Goal: Information Seeking & Learning: Learn about a topic

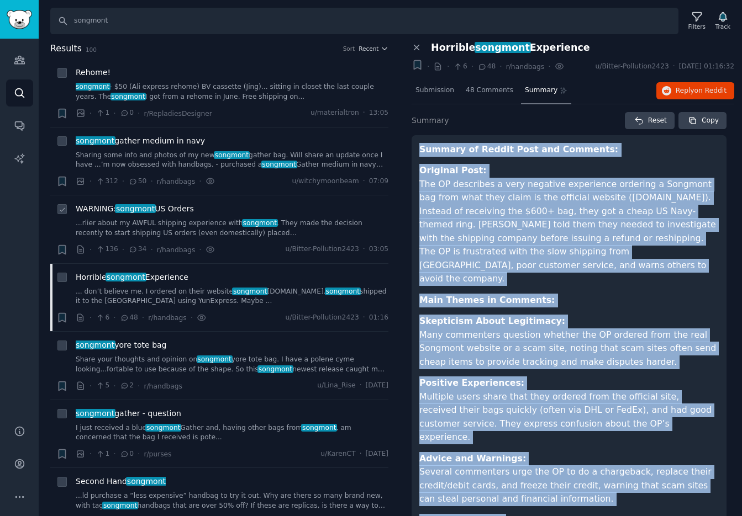
scroll to position [169, 0]
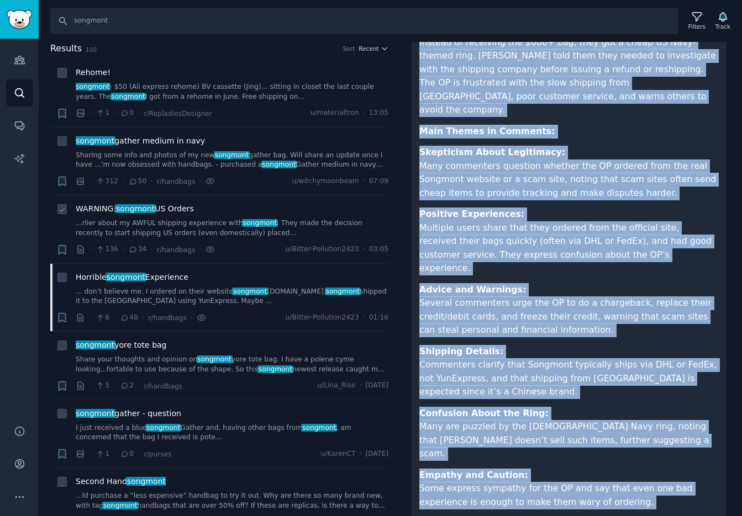
click at [162, 210] on span "WARNING: songmont US Orders" at bounding box center [135, 209] width 118 height 12
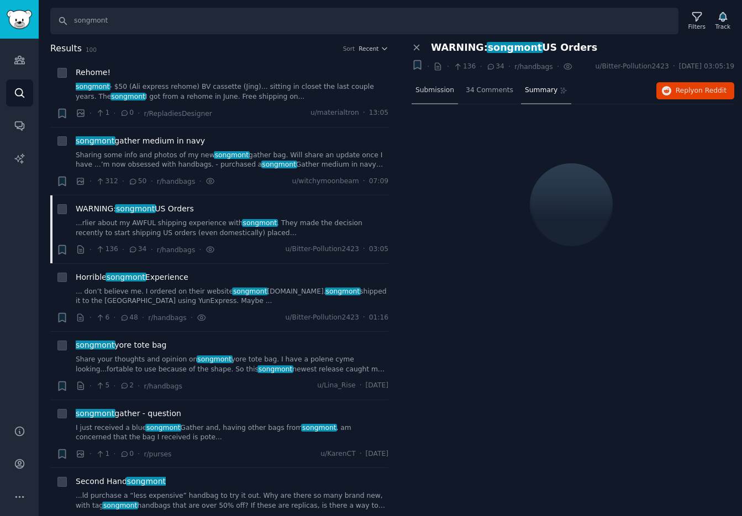
click at [442, 91] on span "Submission" at bounding box center [434, 91] width 39 height 10
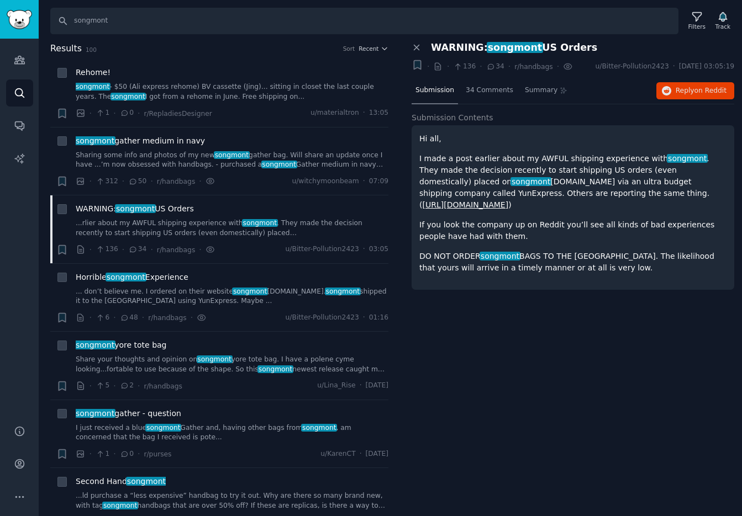
click at [508, 208] on link "[URL][DOMAIN_NAME]" at bounding box center [465, 204] width 86 height 9
click at [145, 140] on span "songmont gather medium in navy" at bounding box center [140, 141] width 129 height 12
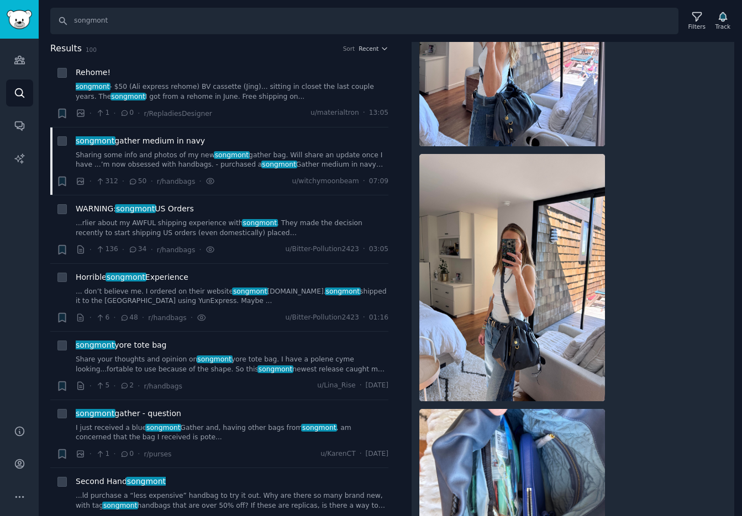
scroll to position [1391, 0]
click at [172, 278] on span "Horrible songmont Experience" at bounding box center [132, 278] width 113 height 12
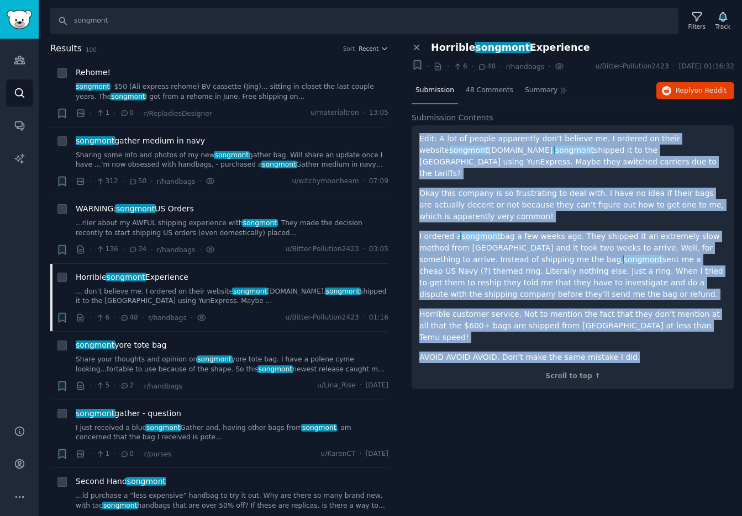
drag, startPoint x: 626, startPoint y: 337, endPoint x: 412, endPoint y: 135, distance: 294.1
click at [412, 135] on div "Edit: A lot of people apparently don’t believe me. I ordered on their website s…" at bounding box center [572, 257] width 322 height 264
